Goal: Information Seeking & Learning: Learn about a topic

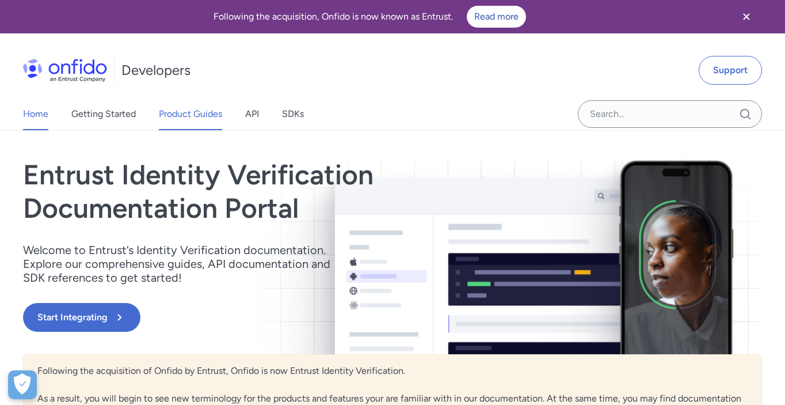
click at [192, 115] on link "Product Guides" at bounding box center [190, 114] width 63 height 32
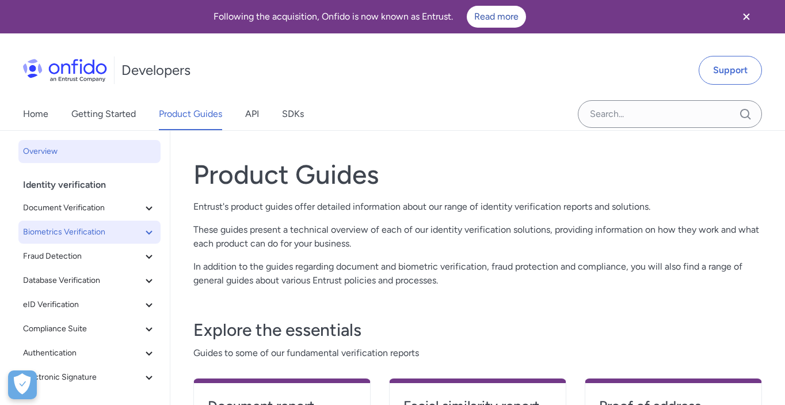
click at [147, 230] on icon at bounding box center [149, 232] width 14 height 14
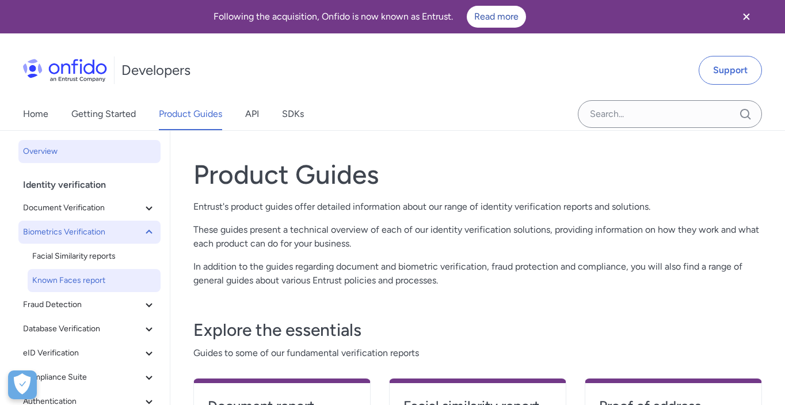
click at [102, 277] on span "Known Faces report" at bounding box center [94, 280] width 124 height 14
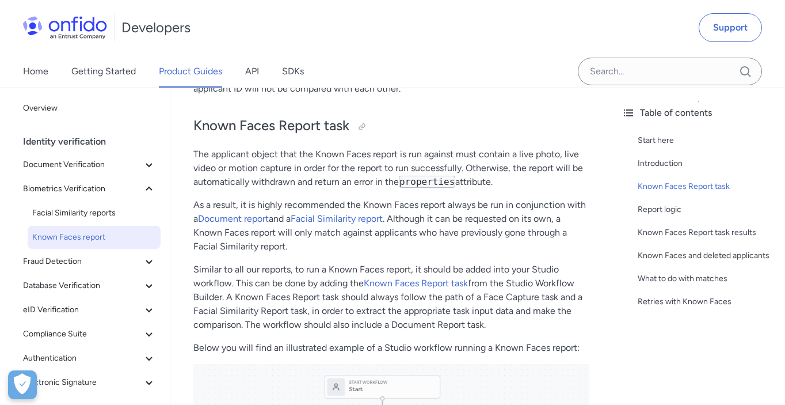
scroll to position [337, 0]
